Goal: Task Accomplishment & Management: Manage account settings

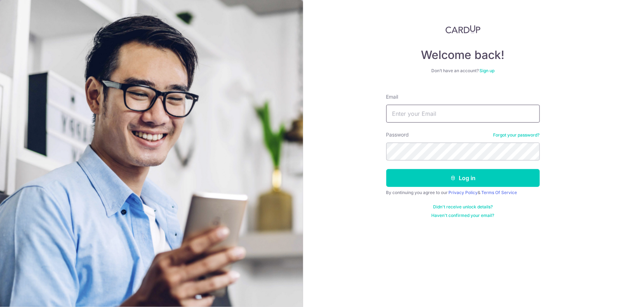
click at [207, 115] on input "Email" at bounding box center [462, 114] width 153 height 18
paste input "[EMAIL_ADDRESS][DOMAIN_NAME]"
type input "[EMAIL_ADDRESS][DOMAIN_NAME]"
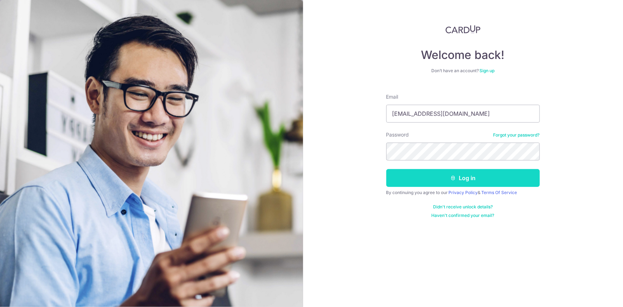
click at [207, 186] on button "Log in" at bounding box center [462, 178] width 153 height 18
